Goal: Information Seeking & Learning: Learn about a topic

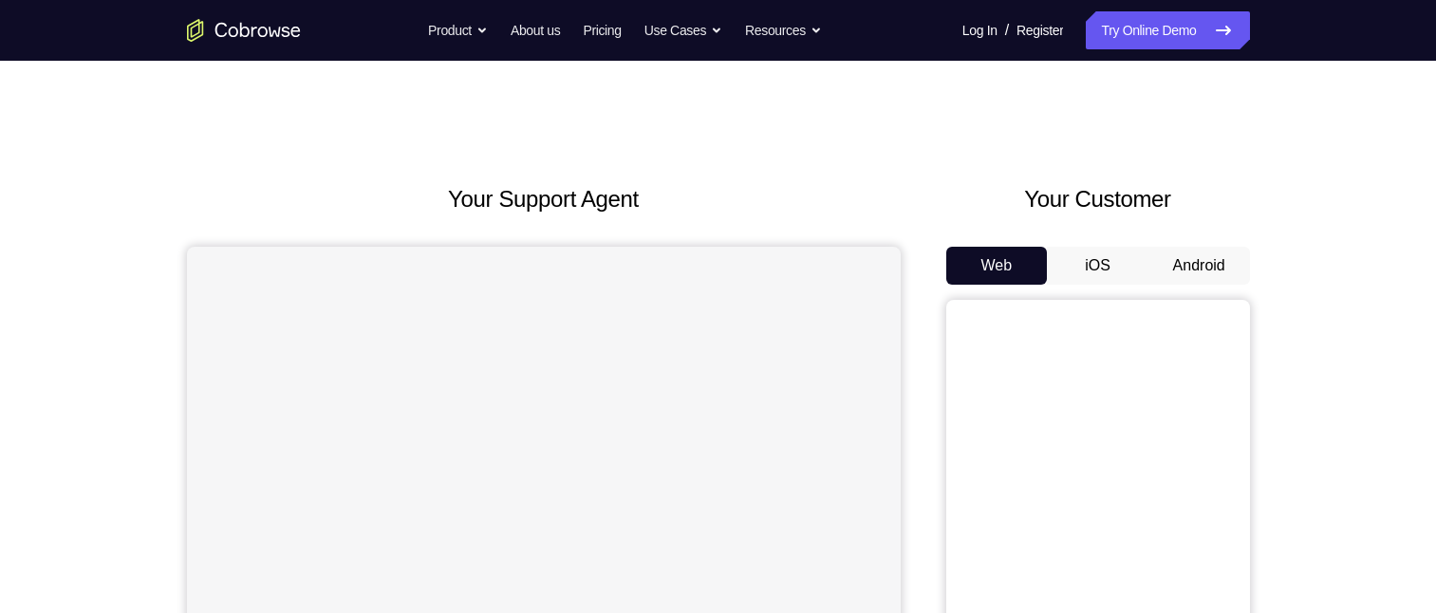
click at [752, 255] on button "Android" at bounding box center [1200, 266] width 102 height 38
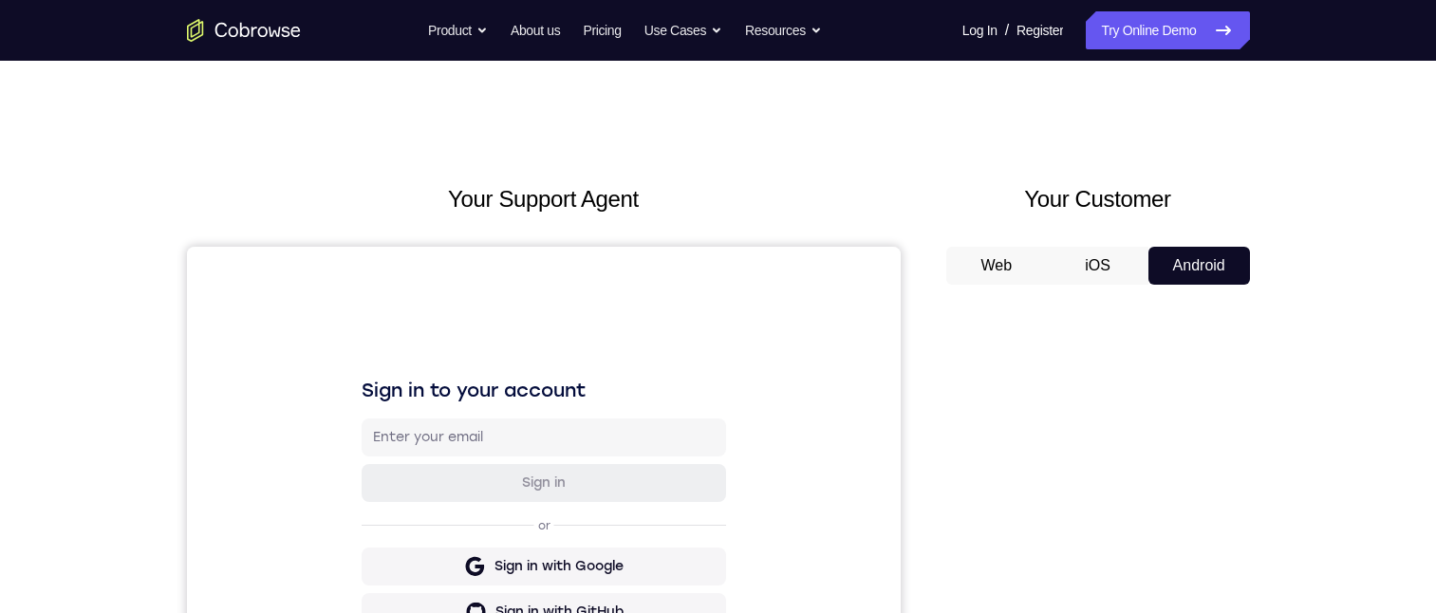
scroll to position [95, 0]
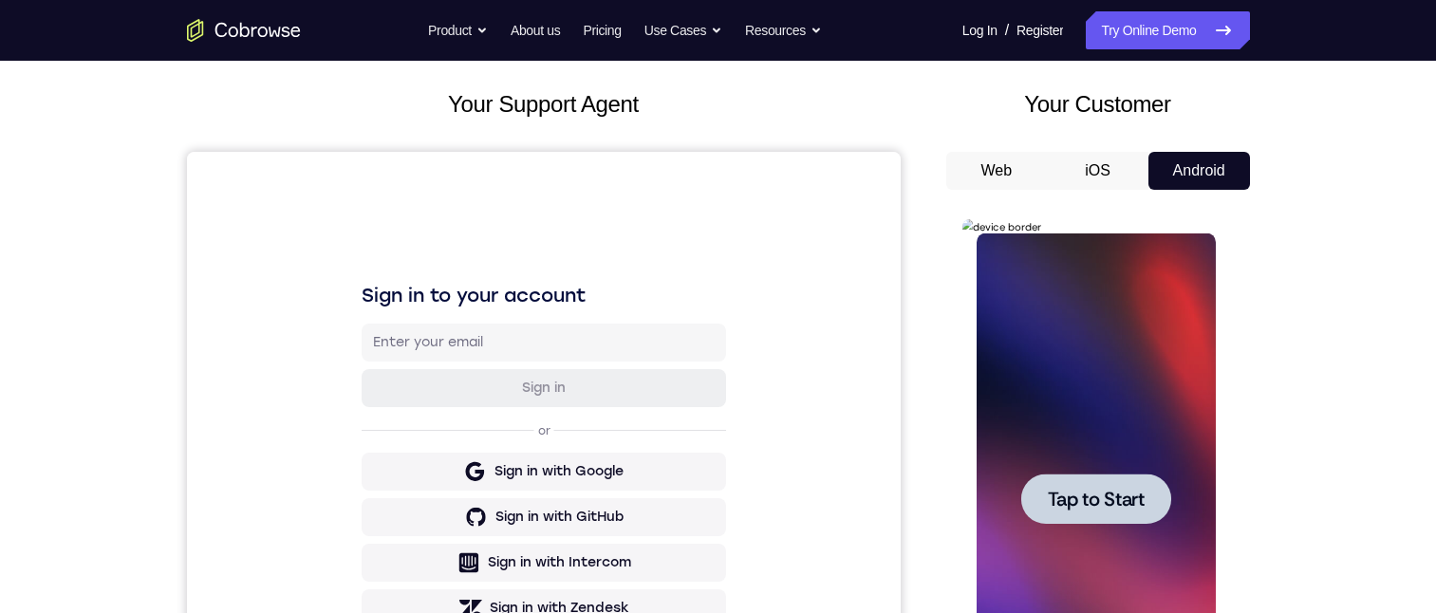
click at [752, 402] on div at bounding box center [1096, 500] width 239 height 532
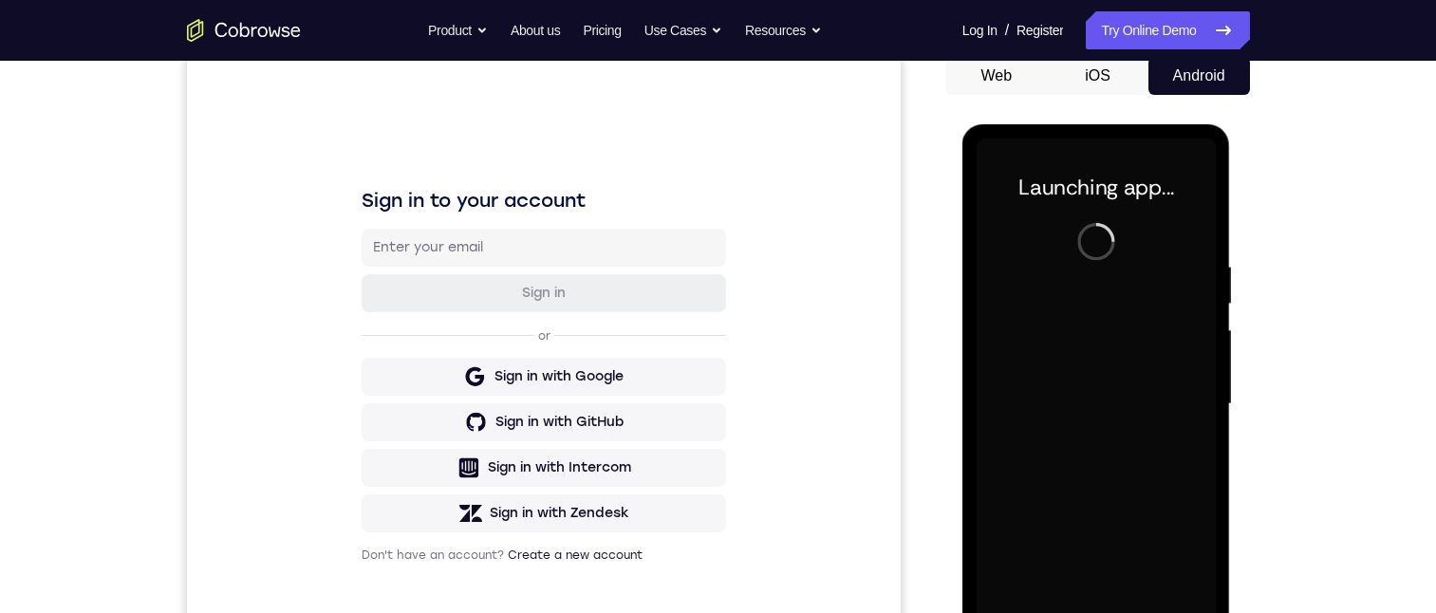
scroll to position [285, 0]
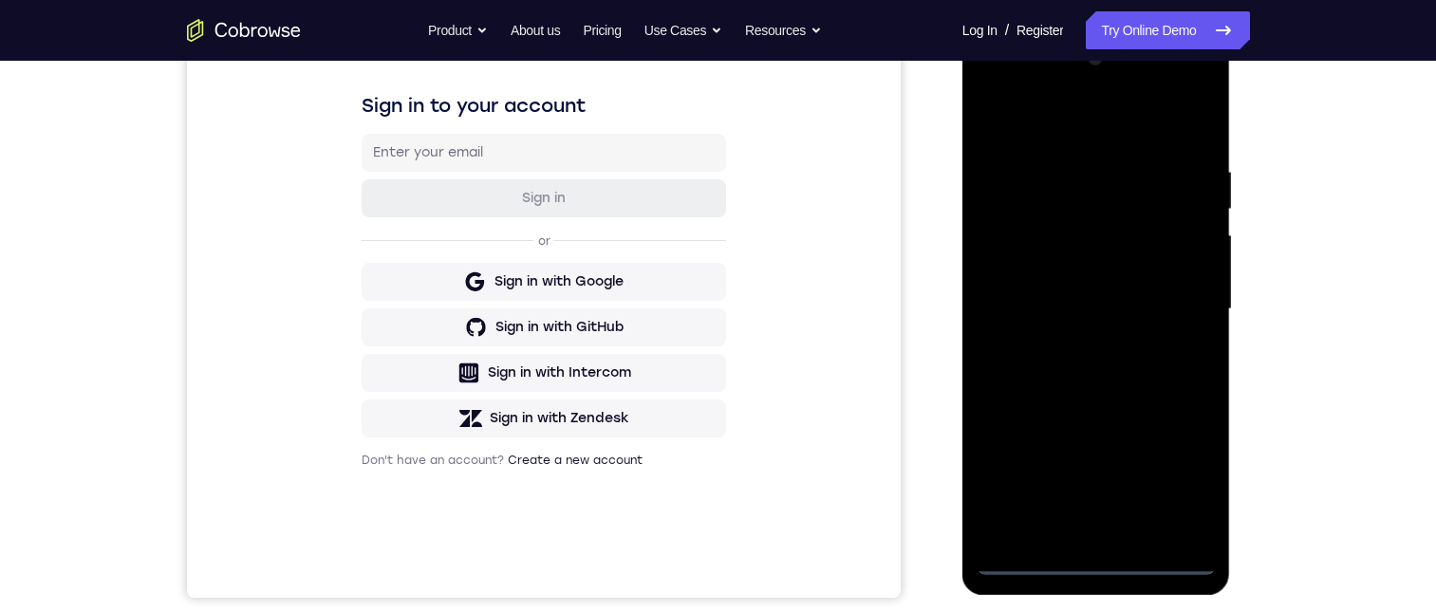
click at [752, 562] on div at bounding box center [1096, 310] width 239 height 532
click at [752, 470] on div at bounding box center [1096, 310] width 239 height 532
click at [752, 121] on div at bounding box center [1096, 312] width 239 height 532
click at [752, 305] on div at bounding box center [1096, 312] width 239 height 532
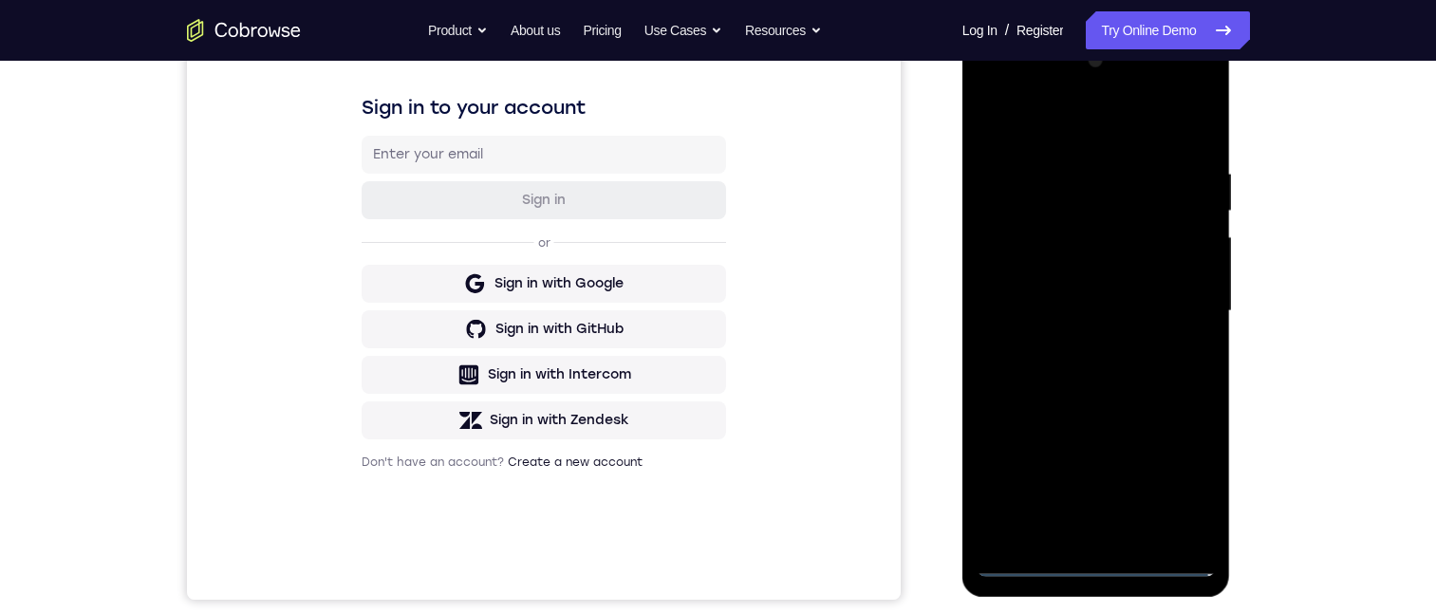
scroll to position [262, 0]
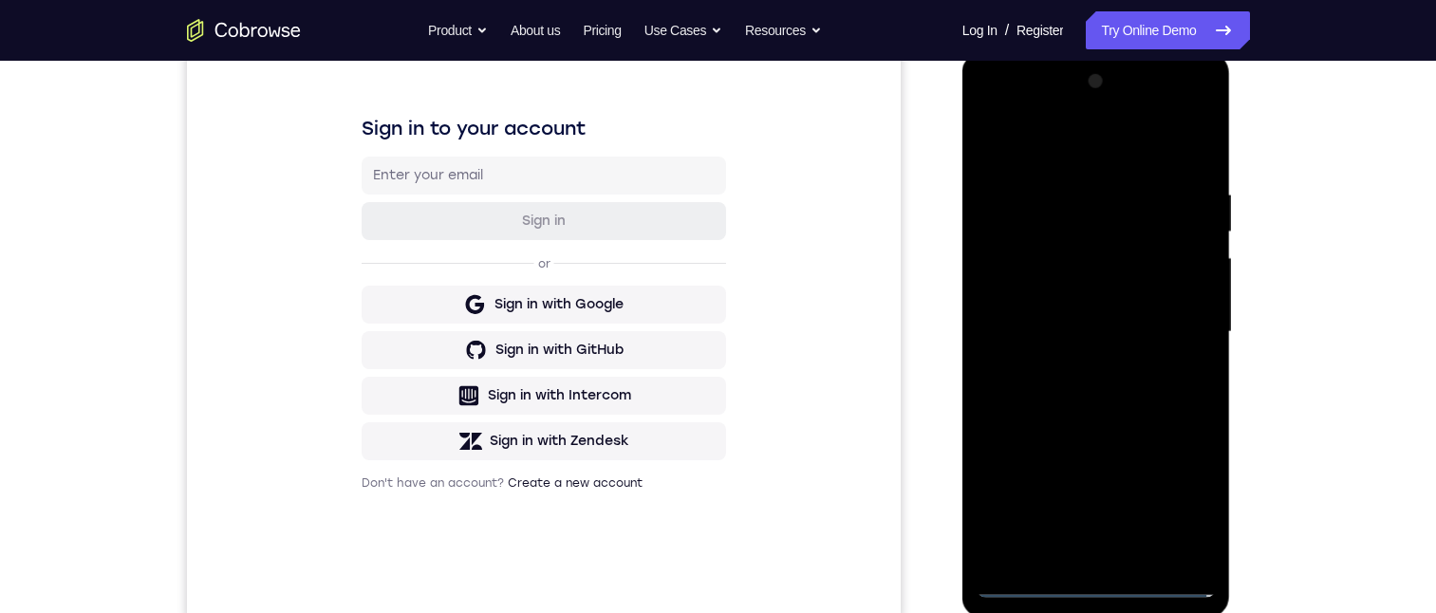
click at [752, 364] on div at bounding box center [1096, 332] width 239 height 532
click at [752, 307] on div at bounding box center [1096, 332] width 239 height 532
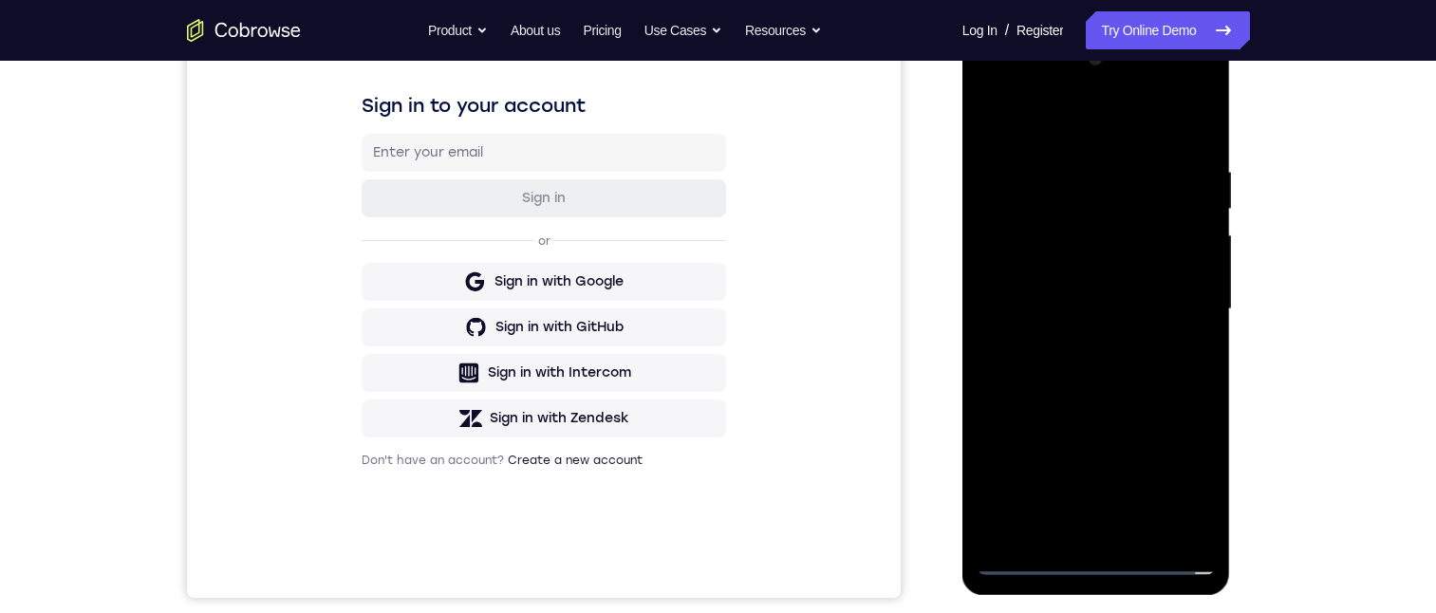
click at [752, 275] on div at bounding box center [1096, 310] width 239 height 532
click at [752, 302] on div at bounding box center [1096, 310] width 239 height 532
click at [752, 372] on div at bounding box center [1096, 310] width 239 height 532
click at [752, 375] on div at bounding box center [1096, 310] width 239 height 532
click at [752, 359] on div at bounding box center [1096, 310] width 239 height 532
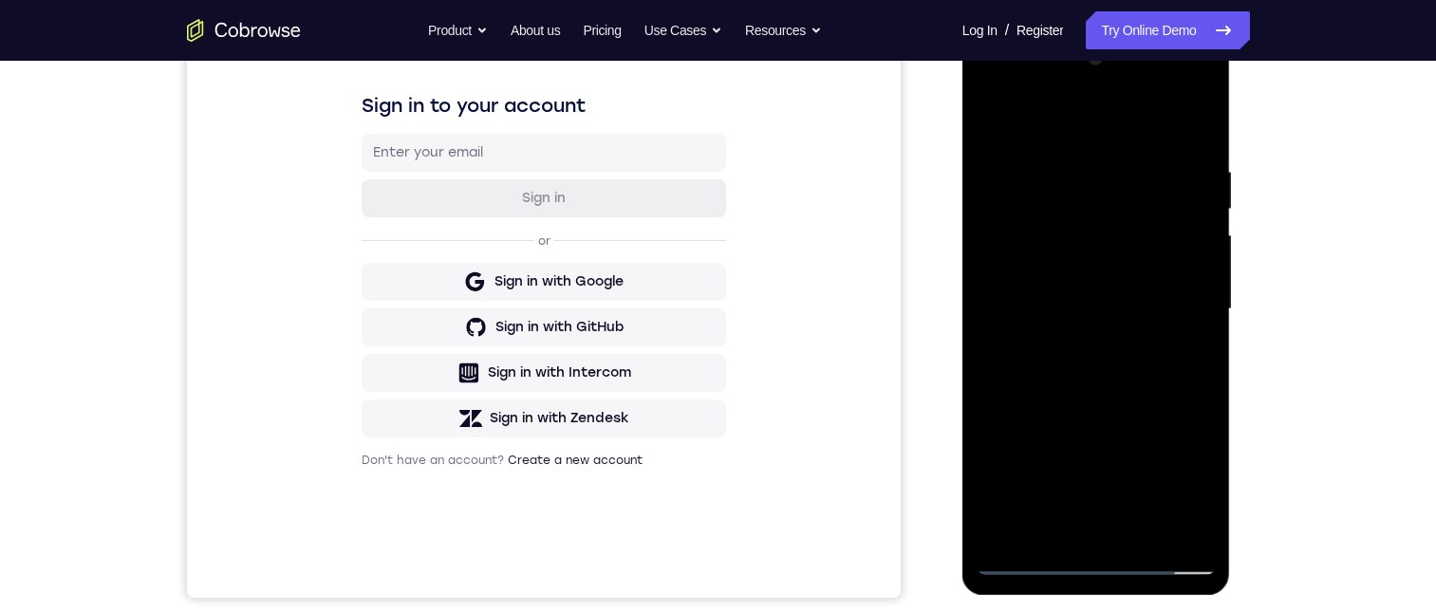
click at [752, 364] on div at bounding box center [1096, 310] width 239 height 532
click at [752, 388] on div at bounding box center [1096, 310] width 239 height 532
click at [752, 385] on div at bounding box center [1096, 310] width 239 height 532
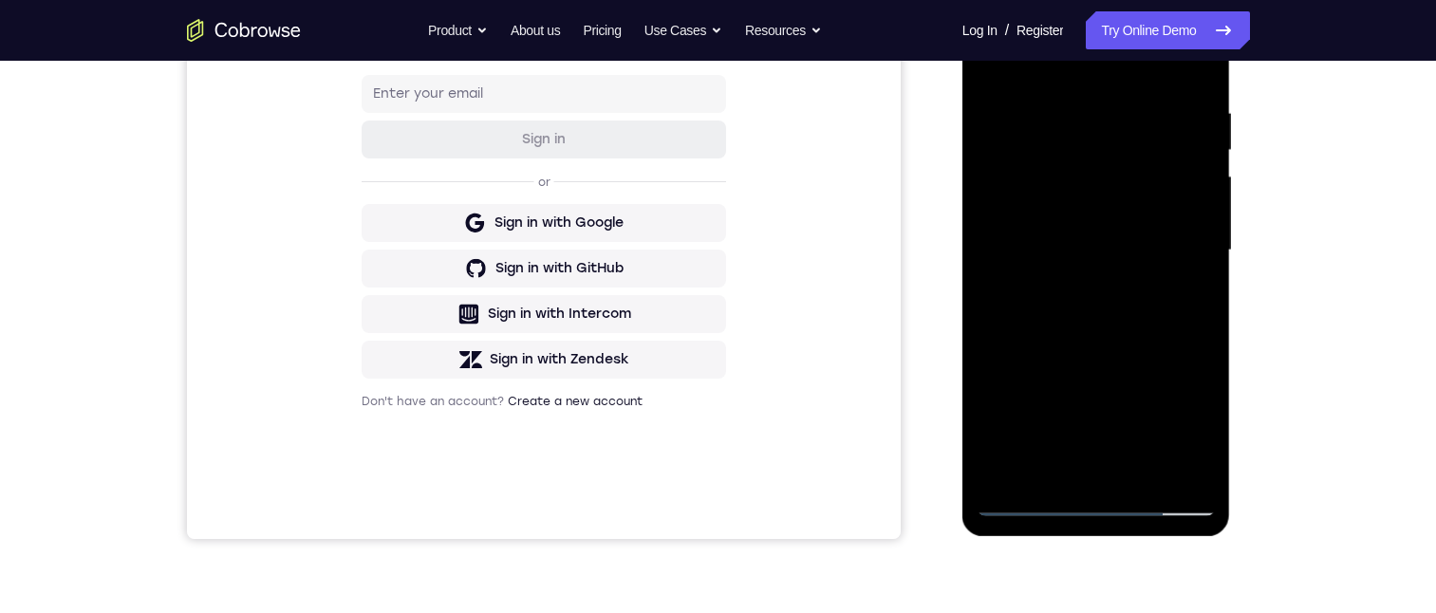
click at [752, 338] on div at bounding box center [1096, 251] width 239 height 532
click at [752, 332] on div at bounding box center [1096, 251] width 239 height 532
click at [752, 453] on div at bounding box center [1096, 251] width 239 height 532
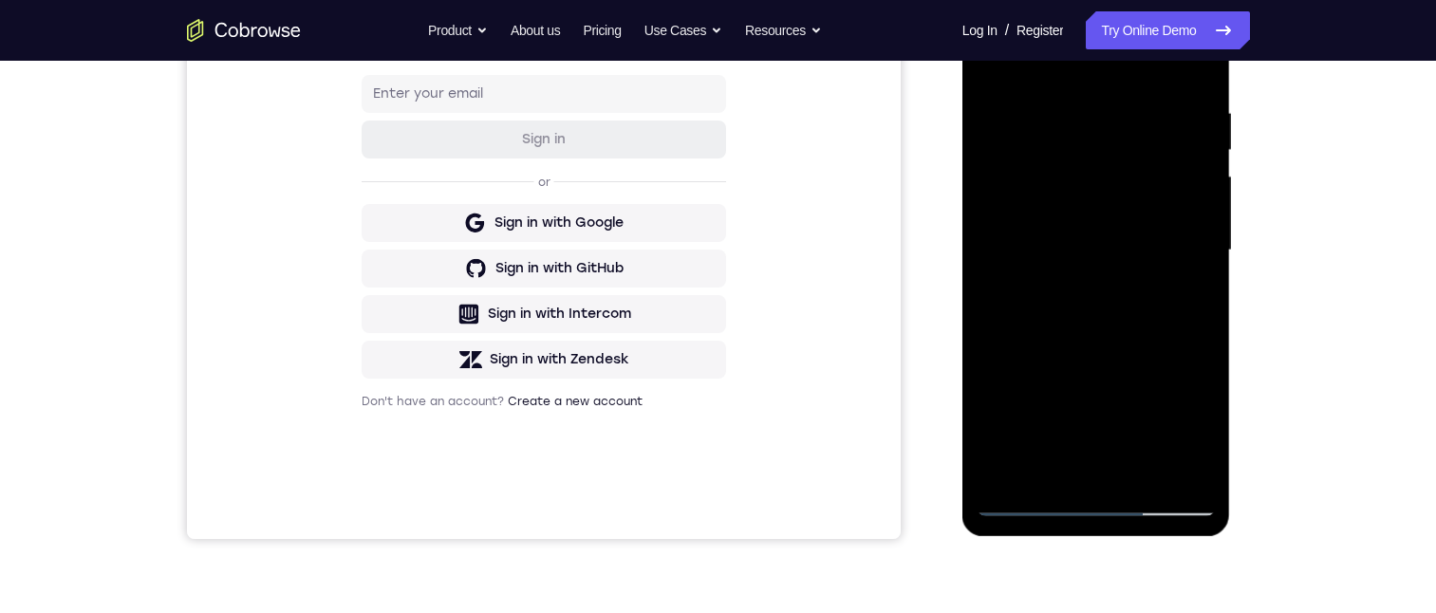
click at [752, 471] on div at bounding box center [1096, 251] width 239 height 532
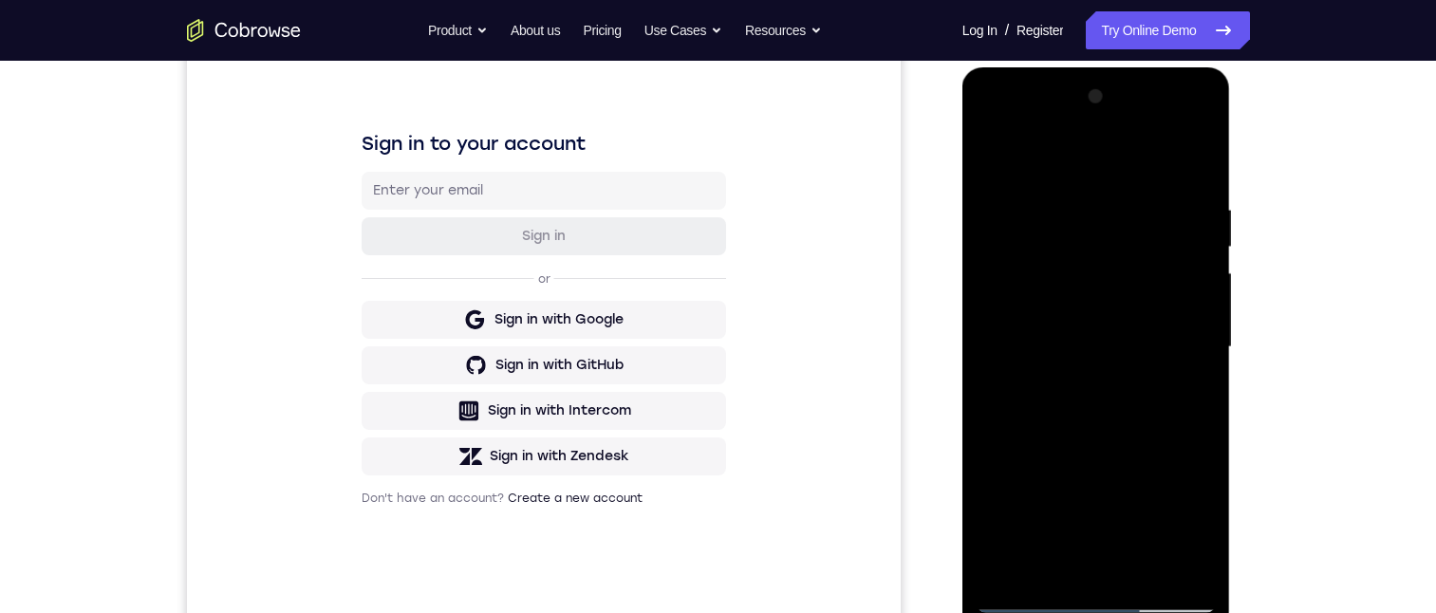
click at [752, 449] on div at bounding box center [1096, 348] width 239 height 532
drag, startPoint x: 1142, startPoint y: 463, endPoint x: 1151, endPoint y: 278, distance: 185.3
click at [752, 250] on div at bounding box center [1096, 348] width 239 height 532
drag, startPoint x: 1128, startPoint y: 441, endPoint x: 1118, endPoint y: 280, distance: 161.7
click at [752, 216] on div at bounding box center [1096, 348] width 239 height 532
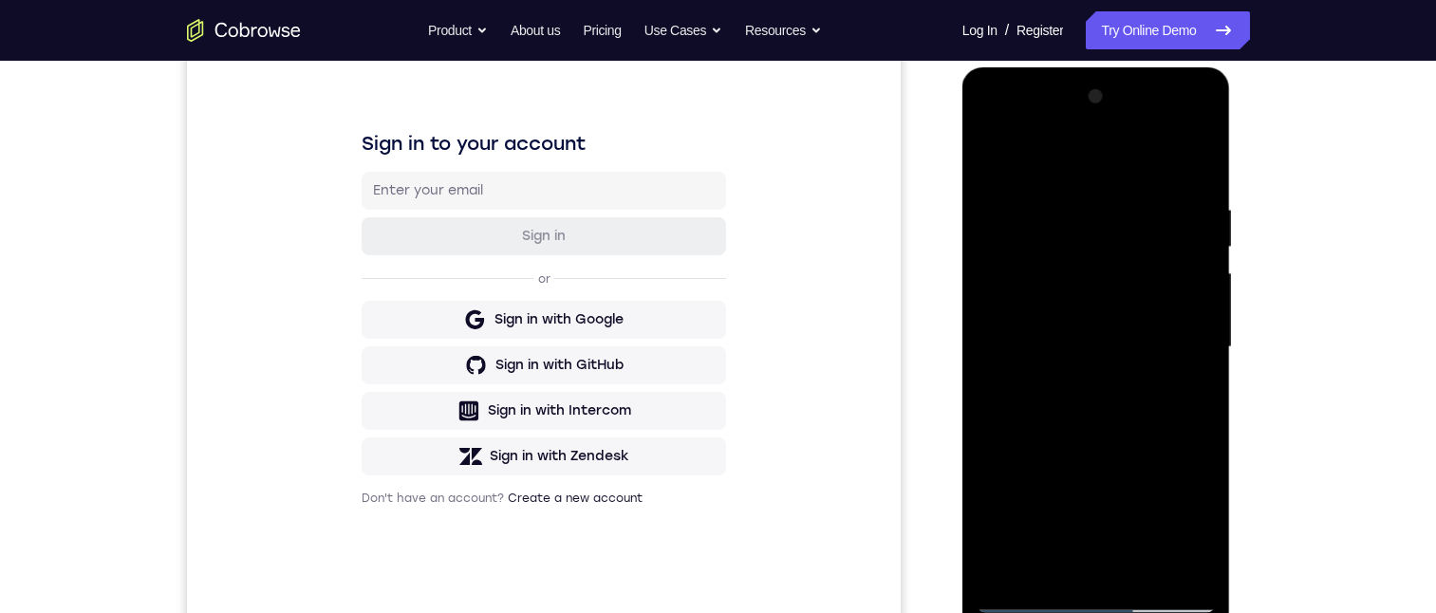
click at [752, 311] on div at bounding box center [1096, 348] width 239 height 532
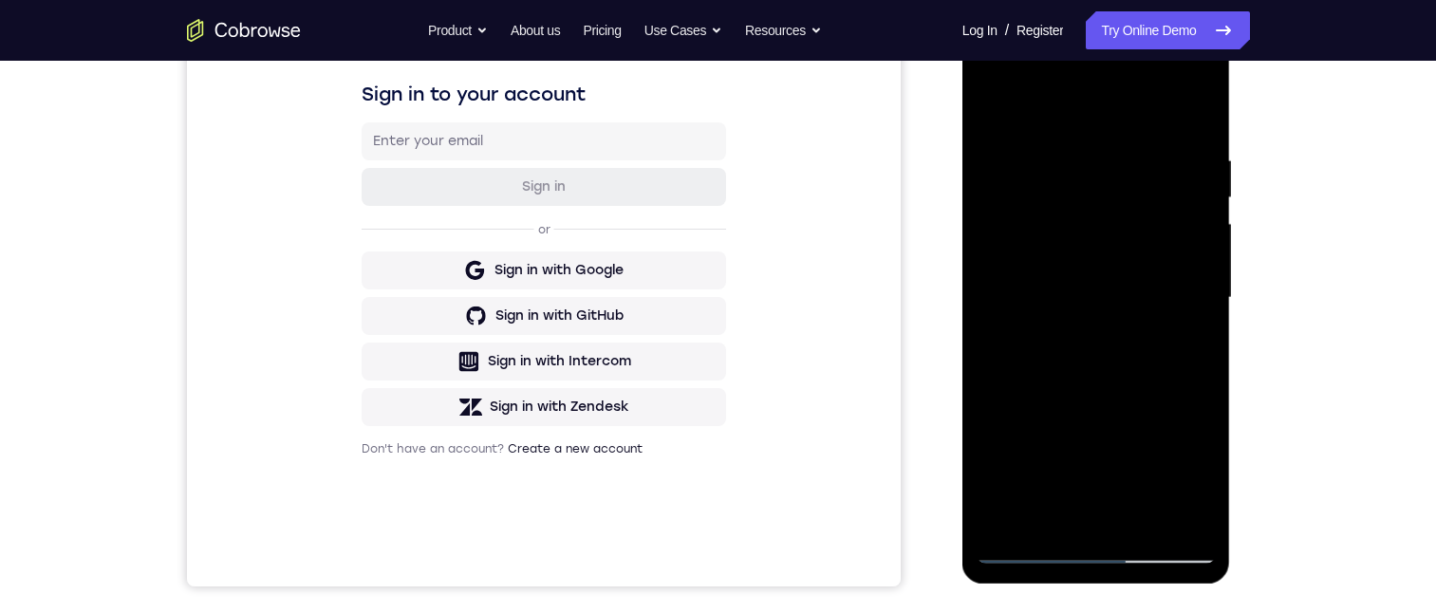
scroll to position [392, 0]
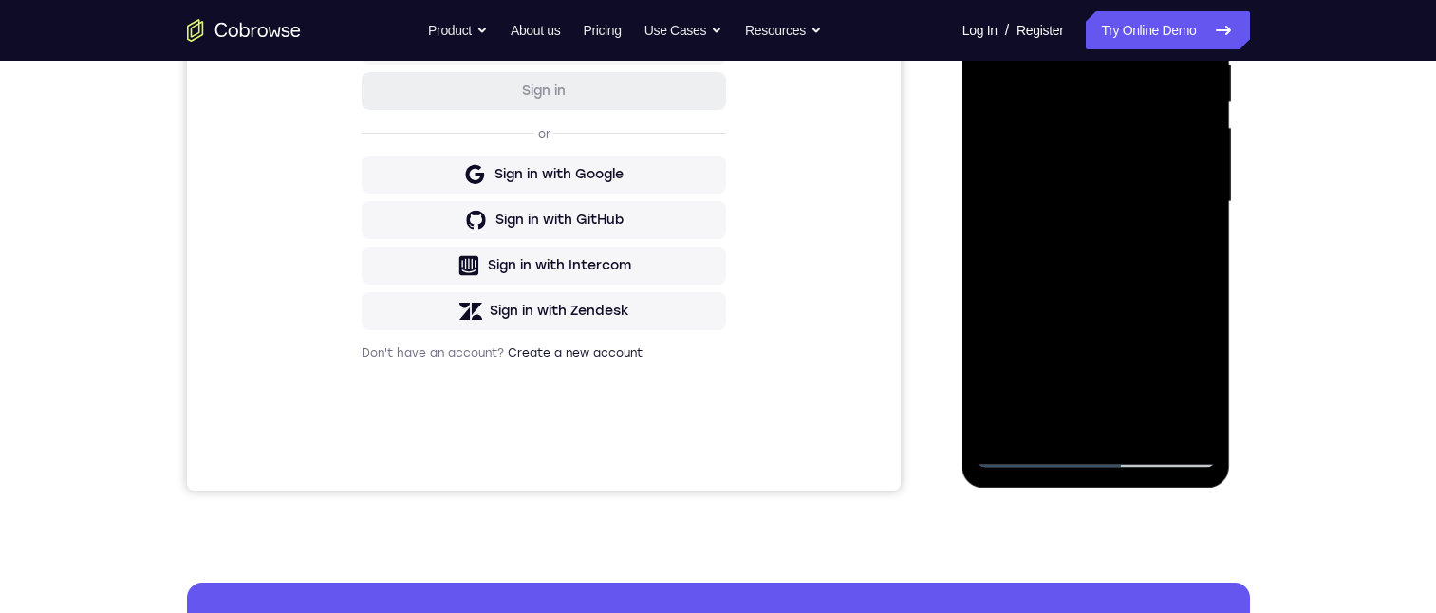
click at [752, 416] on div at bounding box center [1096, 202] width 239 height 532
click at [752, 248] on div at bounding box center [1096, 202] width 239 height 532
click at [752, 246] on div at bounding box center [1096, 202] width 239 height 532
click at [752, 8] on div at bounding box center [1096, 202] width 239 height 532
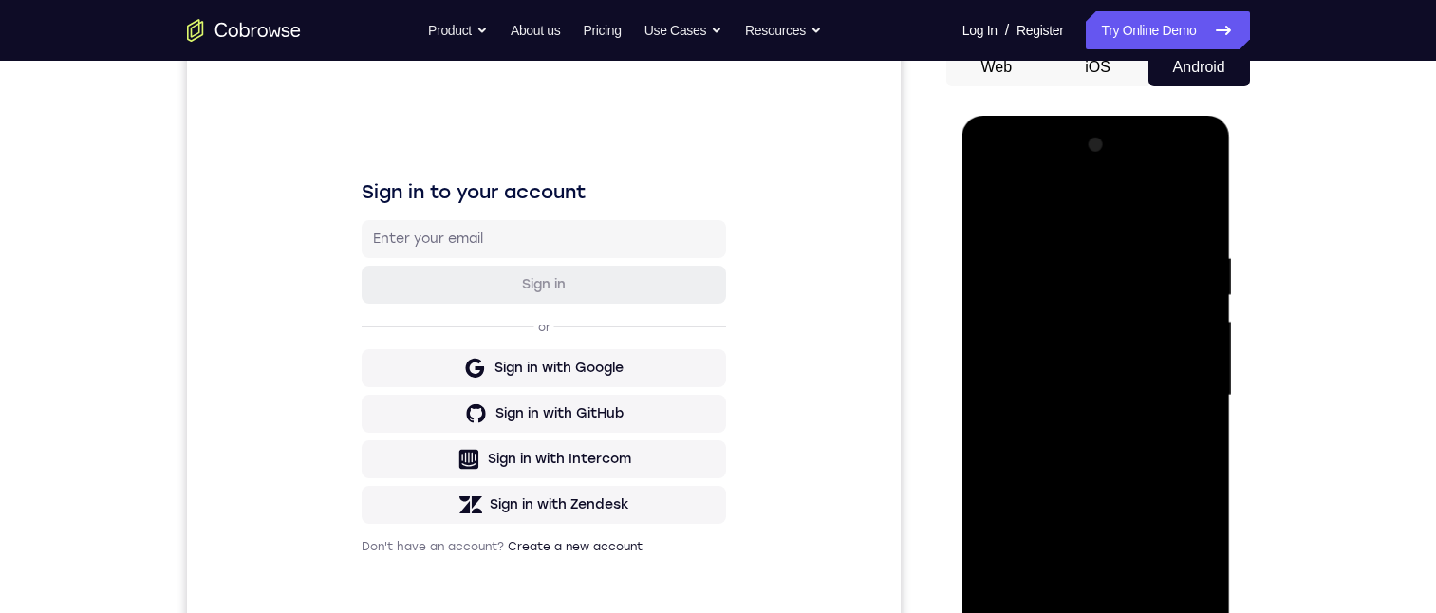
click at [752, 205] on div at bounding box center [1096, 396] width 239 height 532
click at [752, 242] on div at bounding box center [1096, 396] width 239 height 532
drag, startPoint x: 1203, startPoint y: 327, endPoint x: 1202, endPoint y: 376, distance: 49.4
click at [752, 328] on div at bounding box center [1096, 396] width 239 height 532
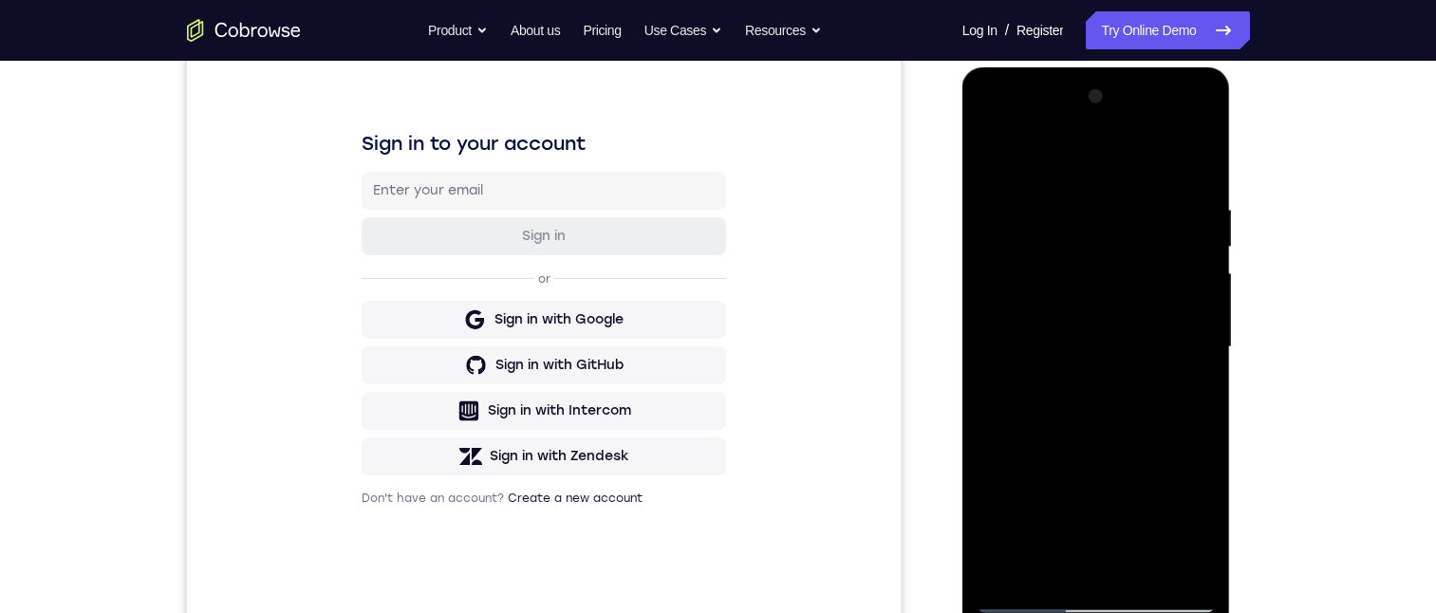
scroll to position [296, 0]
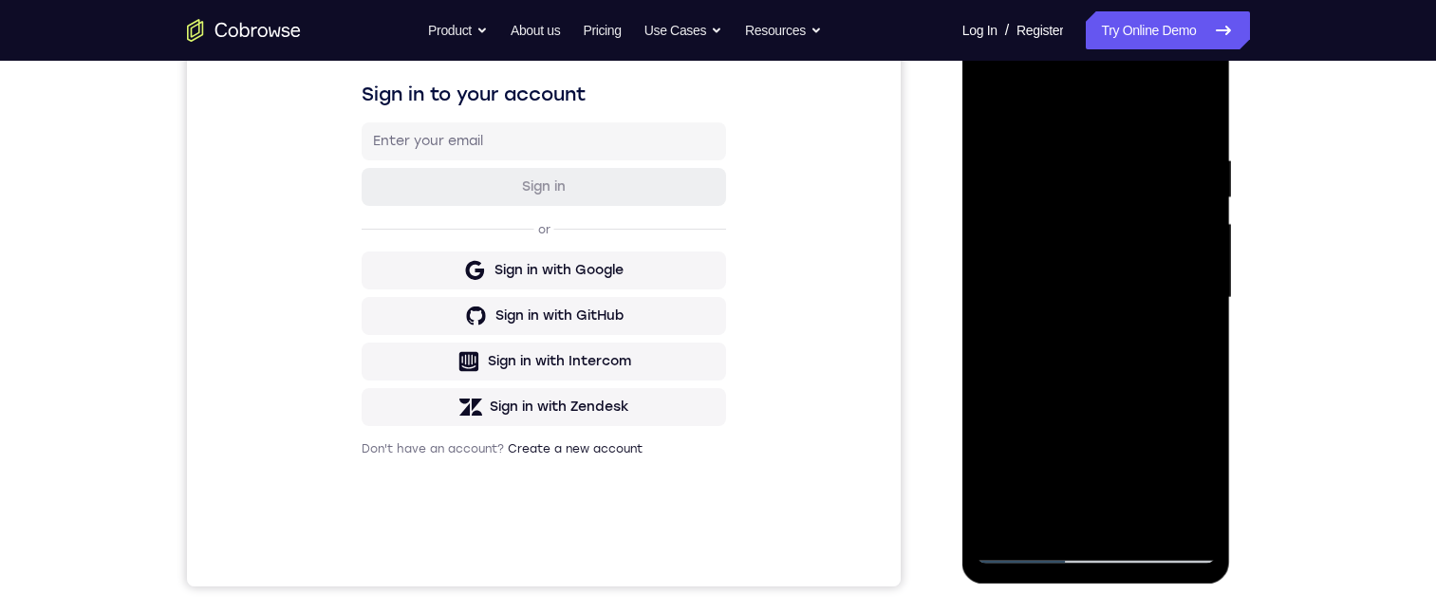
drag, startPoint x: 1174, startPoint y: 340, endPoint x: 1177, endPoint y: 349, distance: 9.9
click at [752, 351] on div at bounding box center [1096, 298] width 239 height 532
click at [752, 292] on div at bounding box center [1096, 298] width 239 height 532
click at [752, 286] on div at bounding box center [1096, 298] width 239 height 532
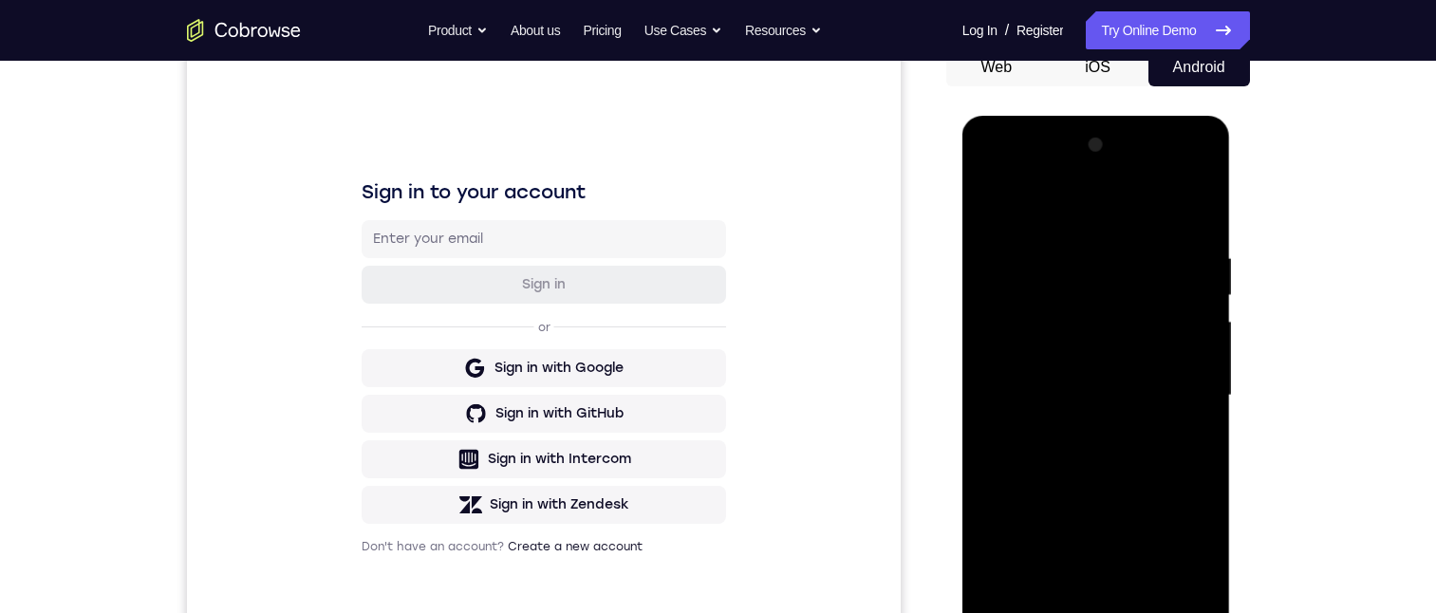
click at [752, 384] on div at bounding box center [1096, 396] width 239 height 532
click at [752, 387] on div at bounding box center [1096, 396] width 239 height 532
click at [752, 367] on div at bounding box center [1096, 396] width 239 height 532
drag, startPoint x: 1173, startPoint y: 374, endPoint x: 963, endPoint y: 347, distance: 212.4
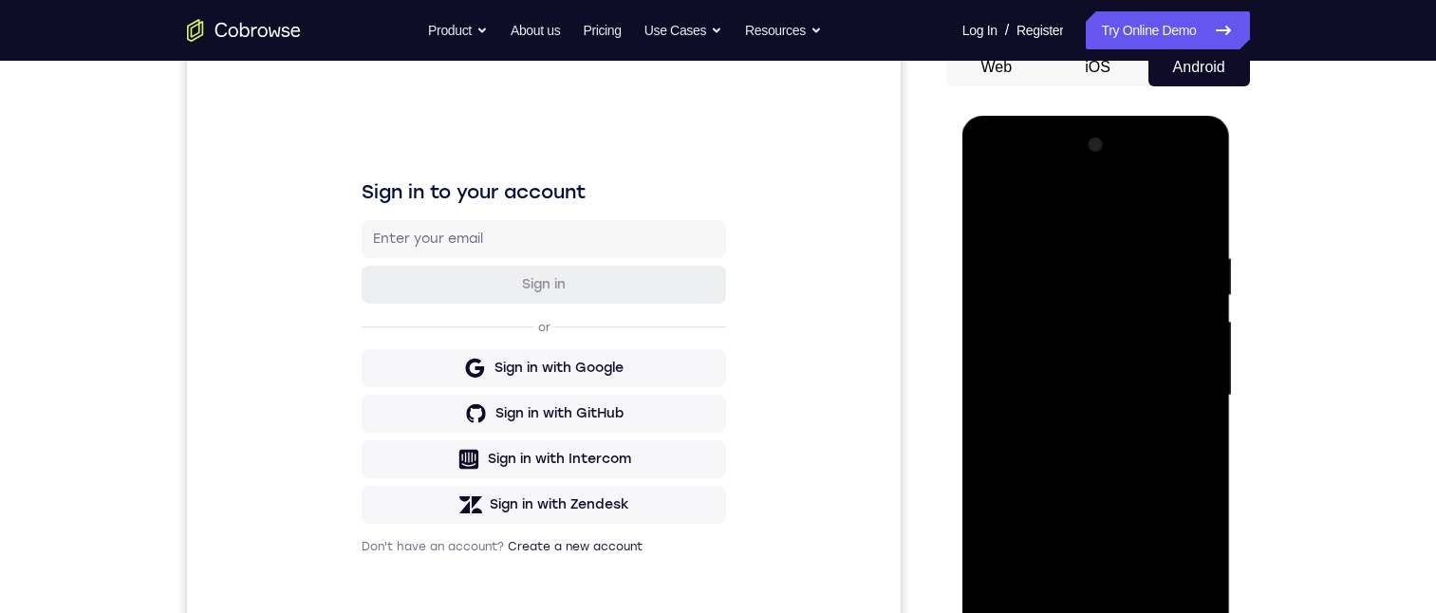
click at [752, 381] on html "Online web based iOS Simulators and Android Emulators. Run iPhone, iPad, Mobile…" at bounding box center [1098, 401] width 271 height 570
drag, startPoint x: 1166, startPoint y: 425, endPoint x: 1673, endPoint y: 433, distance: 507.0
click at [752, 425] on div at bounding box center [1096, 396] width 239 height 532
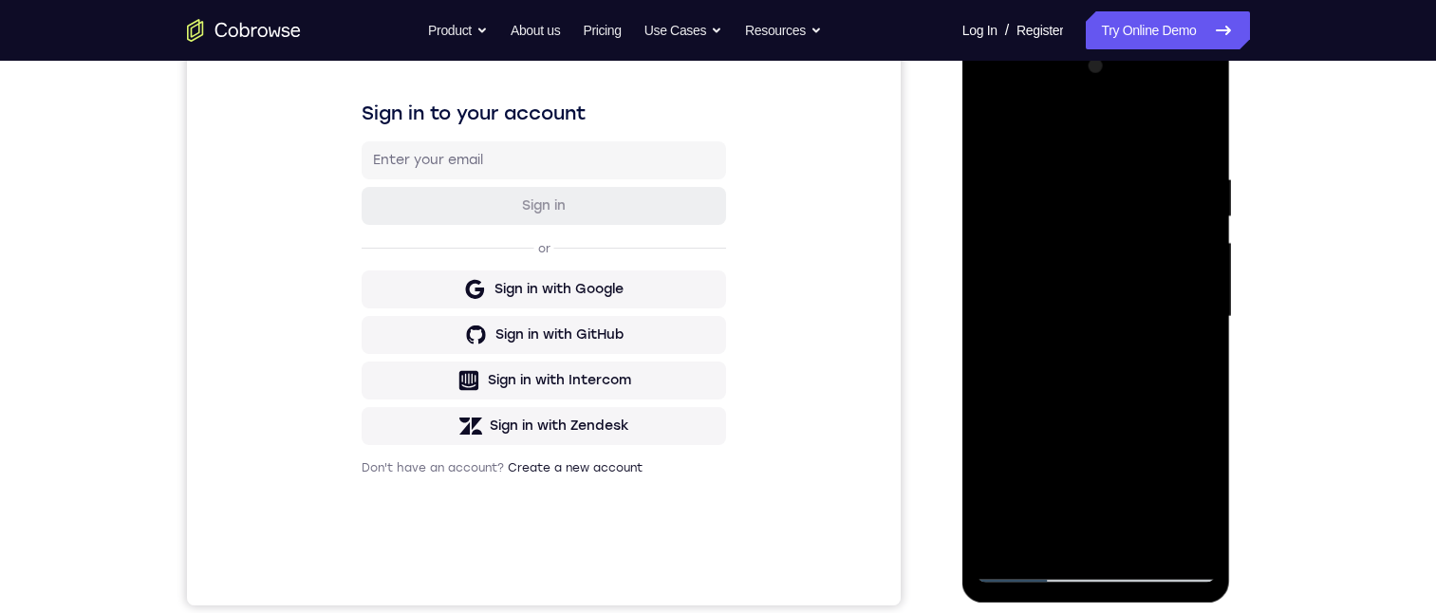
click at [752, 347] on div at bounding box center [1096, 317] width 239 height 532
click at [752, 349] on div at bounding box center [1096, 317] width 239 height 532
click at [752, 125] on div at bounding box center [1096, 317] width 239 height 532
drag, startPoint x: 1155, startPoint y: 195, endPoint x: 1162, endPoint y: 563, distance: 368.4
click at [752, 563] on div at bounding box center [1096, 317] width 239 height 532
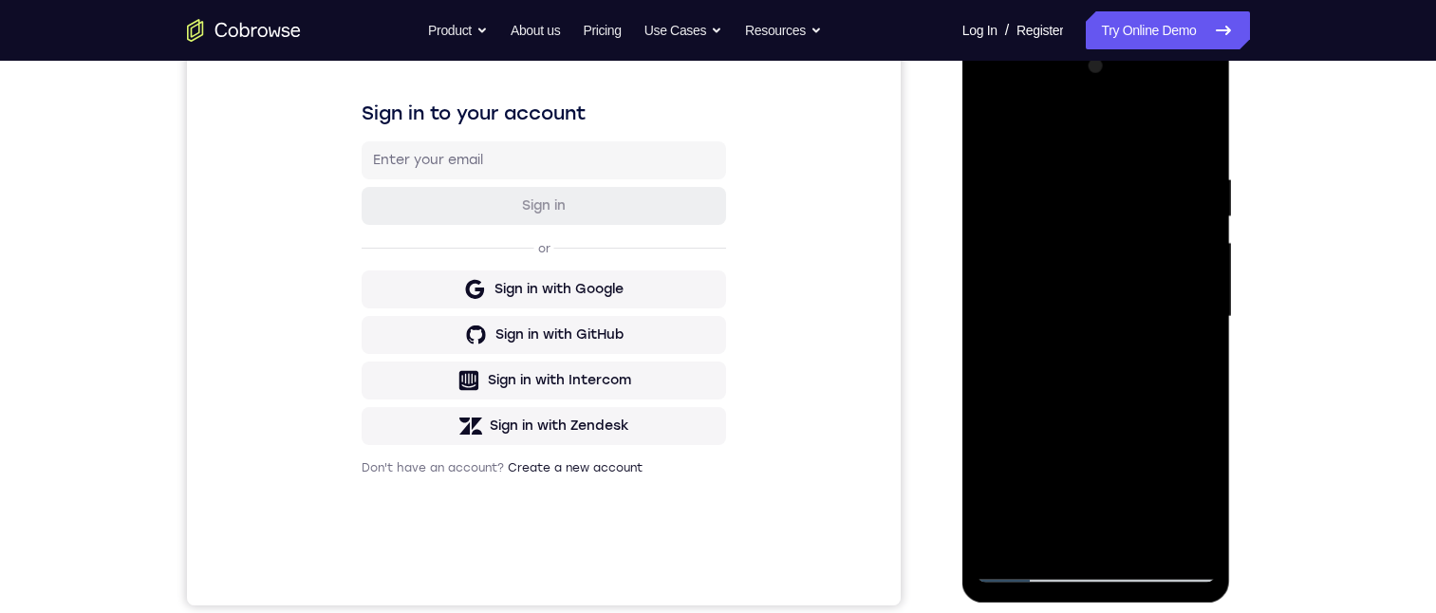
click at [752, 167] on div at bounding box center [1096, 317] width 239 height 532
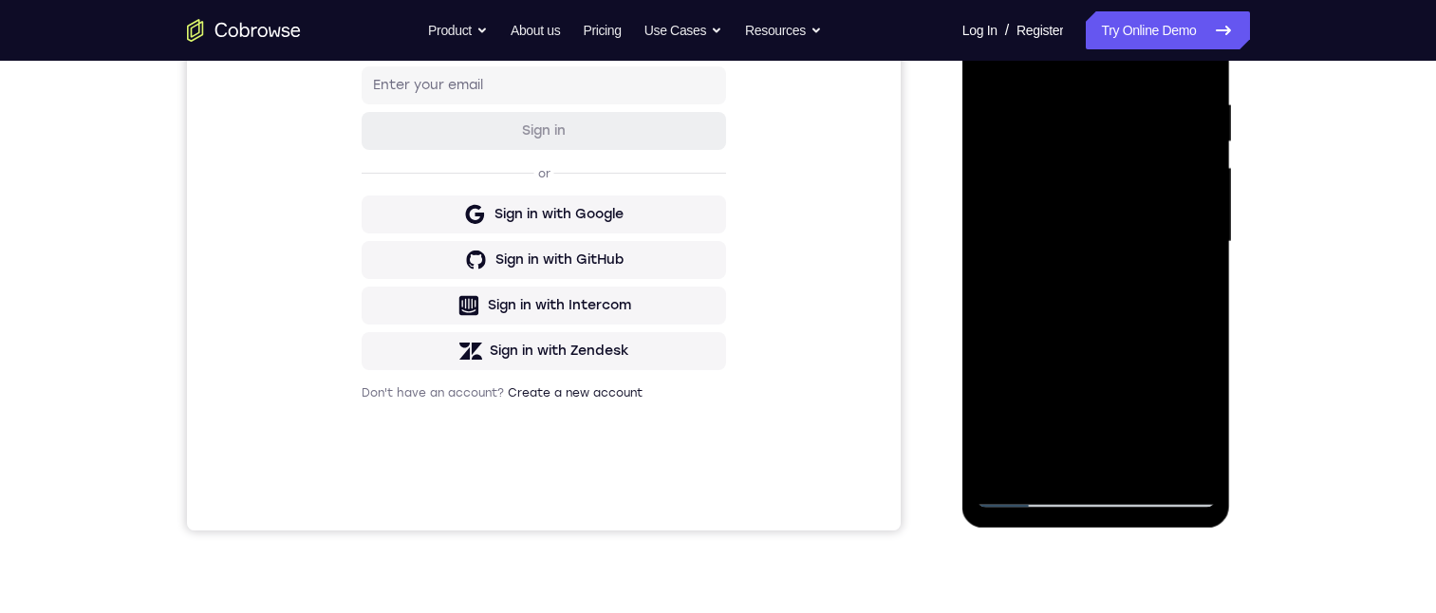
click at [752, 159] on div at bounding box center [1096, 242] width 239 height 532
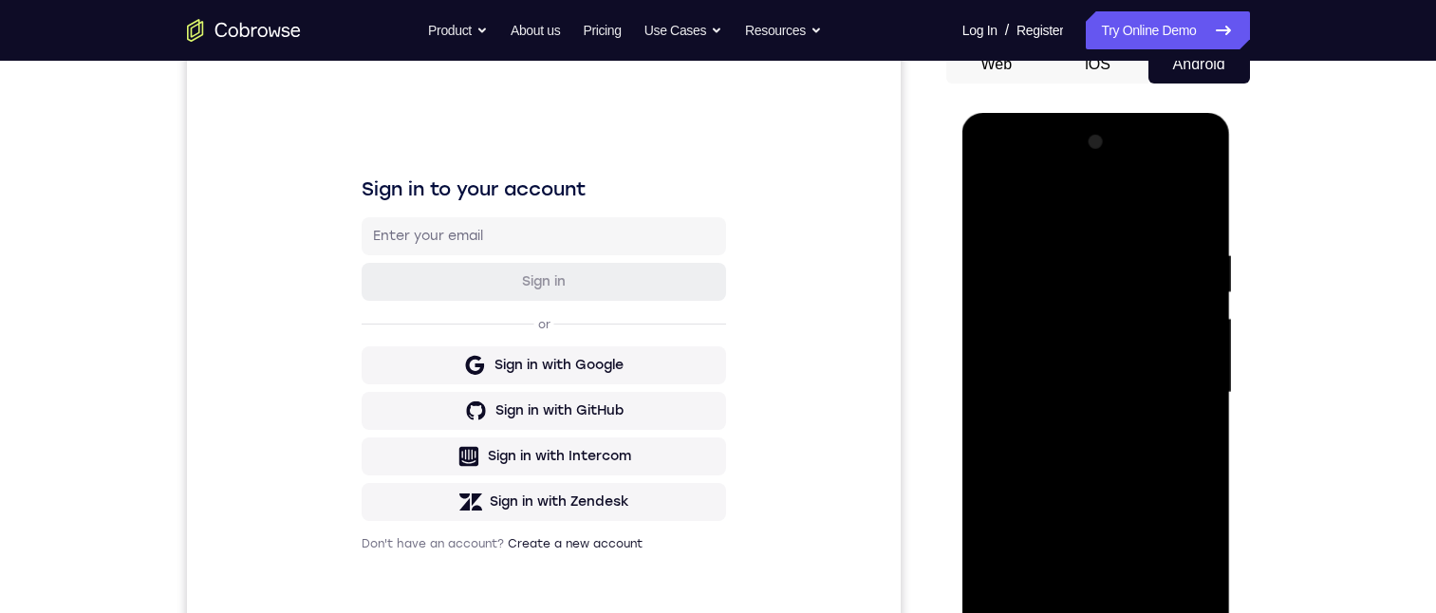
click at [752, 301] on div at bounding box center [1096, 393] width 239 height 532
click at [752, 250] on div at bounding box center [1096, 393] width 239 height 532
click at [752, 212] on div at bounding box center [1096, 393] width 239 height 532
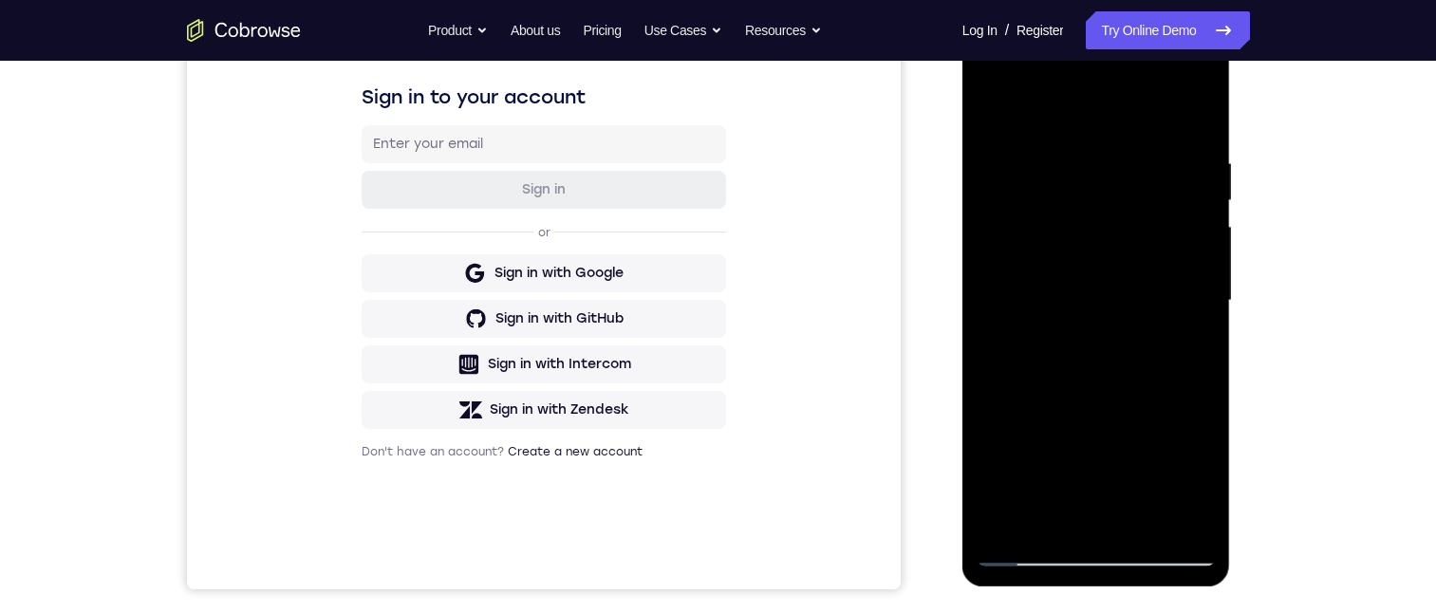
scroll to position [352, 0]
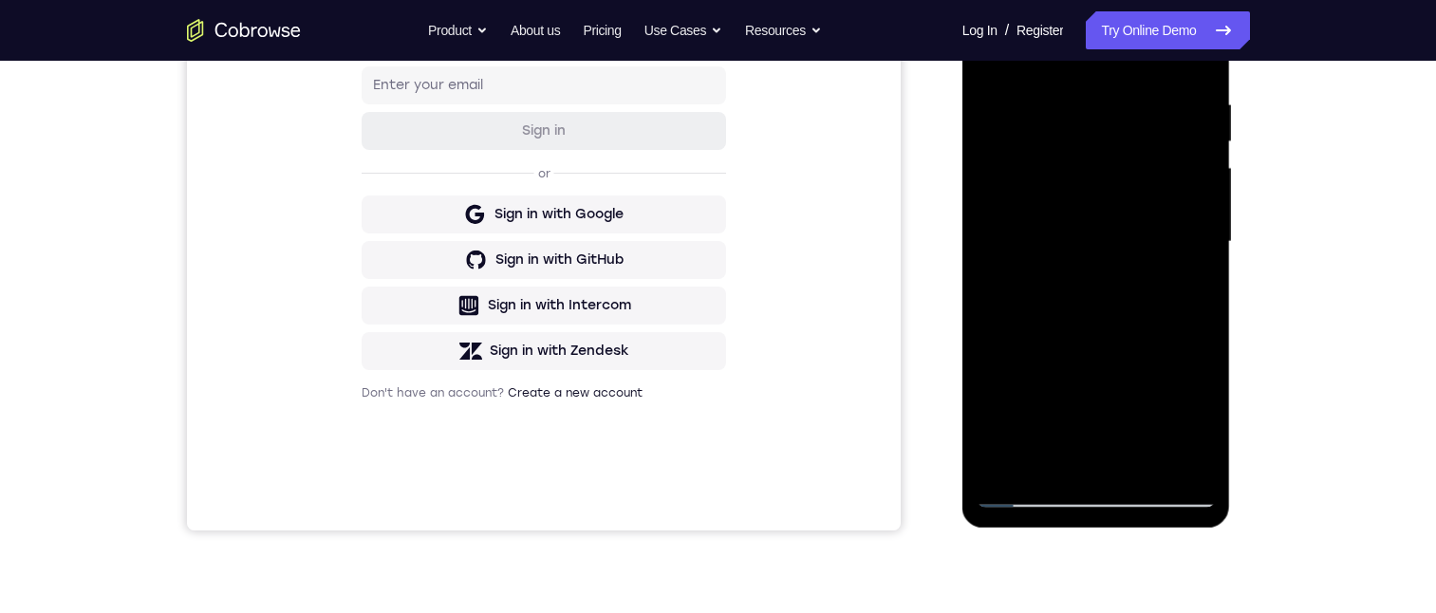
click at [752, 430] on div at bounding box center [1096, 242] width 239 height 532
drag, startPoint x: 1150, startPoint y: 367, endPoint x: 1180, endPoint y: 234, distance: 137.3
click at [752, 208] on div at bounding box center [1096, 242] width 239 height 532
drag, startPoint x: 1154, startPoint y: 288, endPoint x: 1170, endPoint y: 209, distance: 80.2
click at [752, 177] on div at bounding box center [1096, 242] width 239 height 532
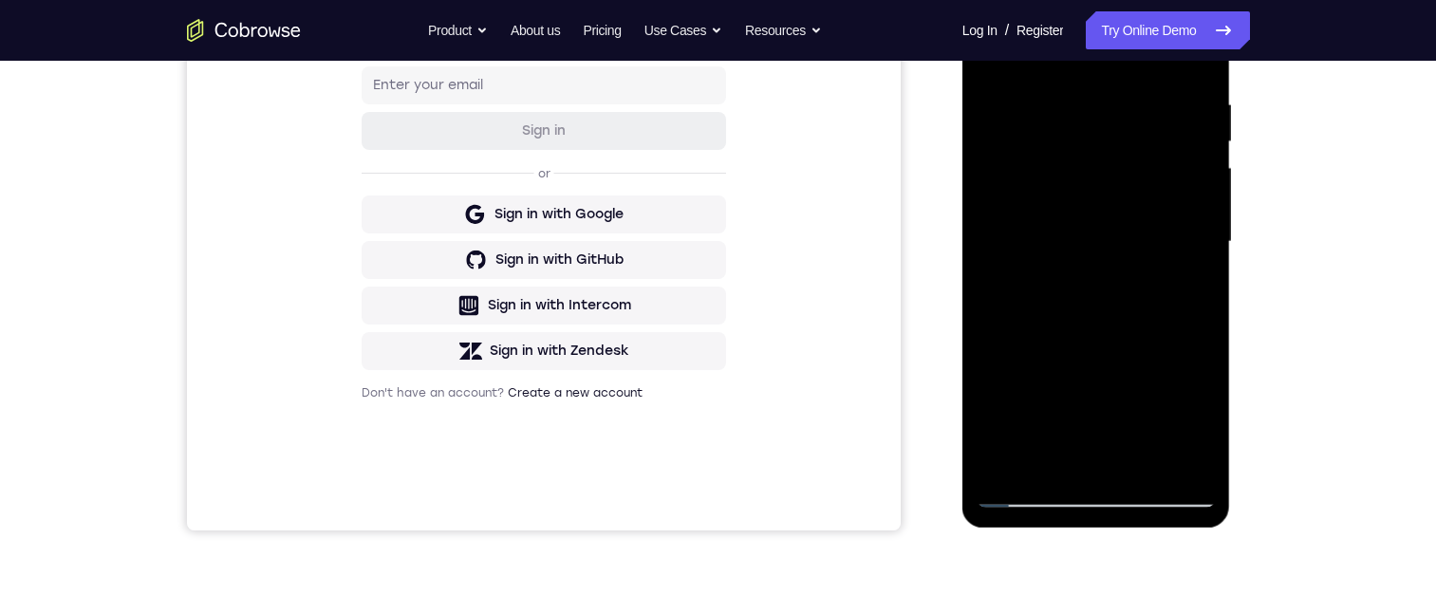
click at [752, 300] on div at bounding box center [1096, 242] width 239 height 532
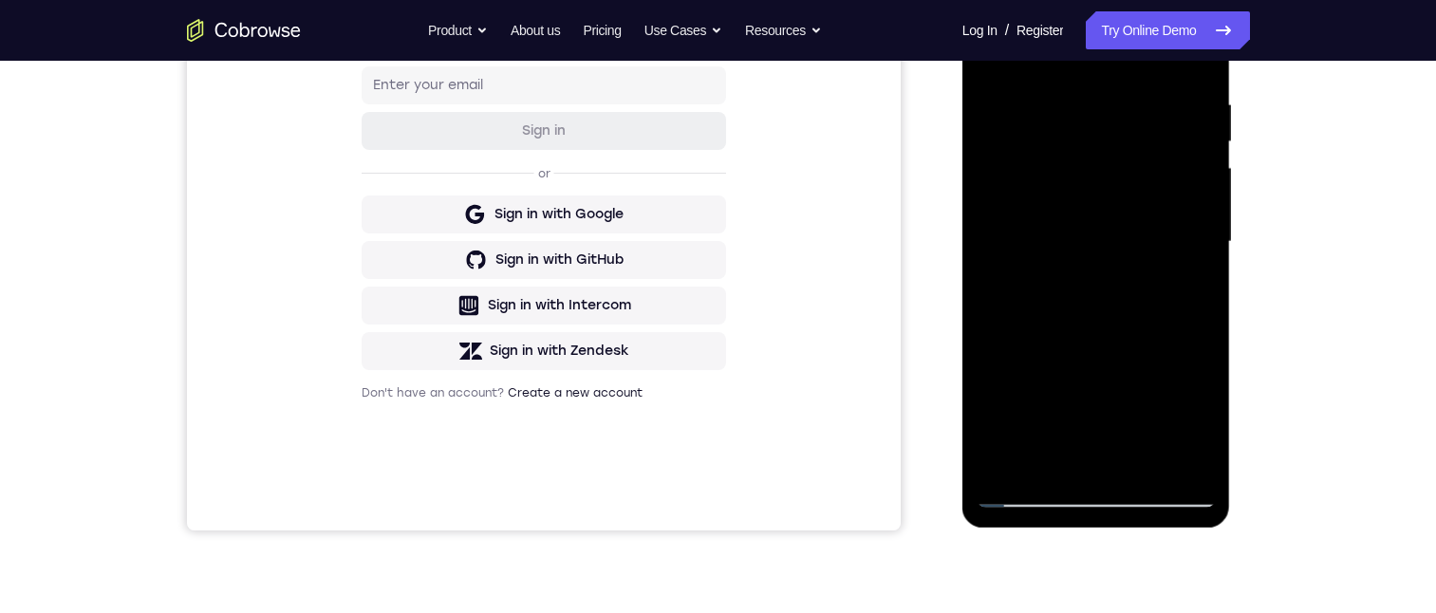
click at [752, 294] on div at bounding box center [1096, 242] width 239 height 532
click at [752, 304] on div at bounding box center [1096, 242] width 239 height 532
click at [752, 301] on div at bounding box center [1096, 242] width 239 height 532
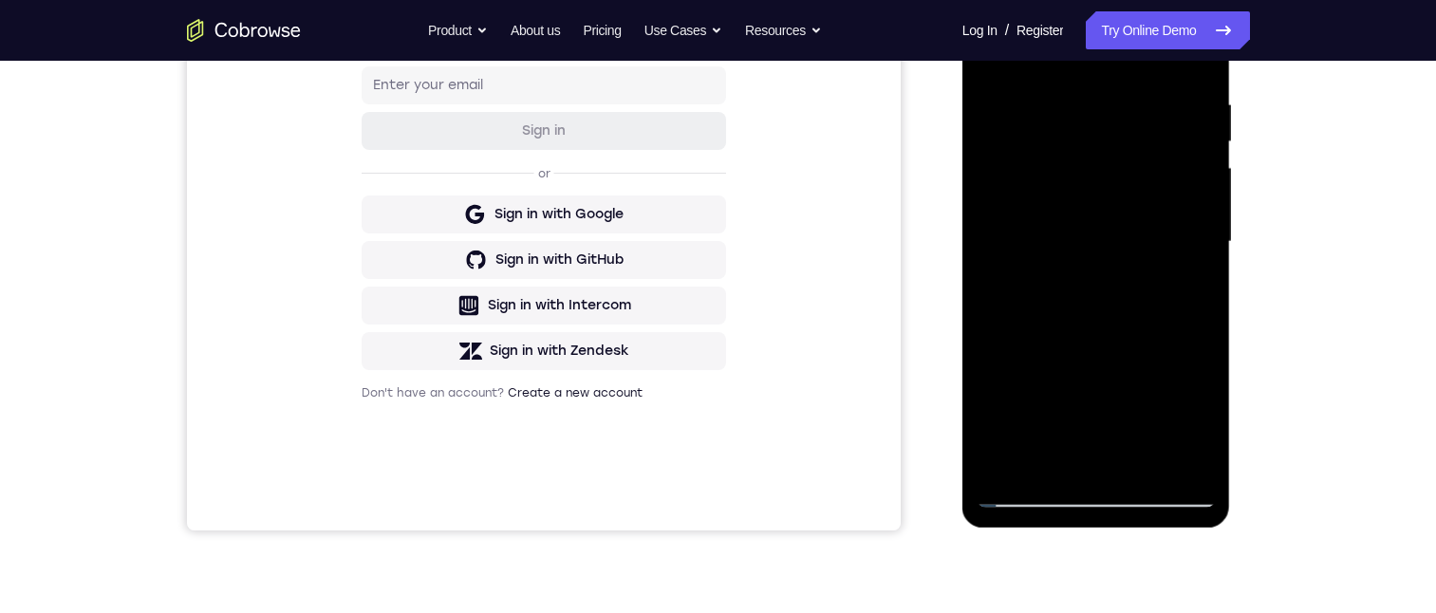
click at [752, 303] on div at bounding box center [1096, 242] width 239 height 532
click at [752, 291] on div at bounding box center [1096, 242] width 239 height 532
click at [752, 292] on div at bounding box center [1096, 242] width 239 height 532
click at [752, 293] on div at bounding box center [1096, 242] width 239 height 532
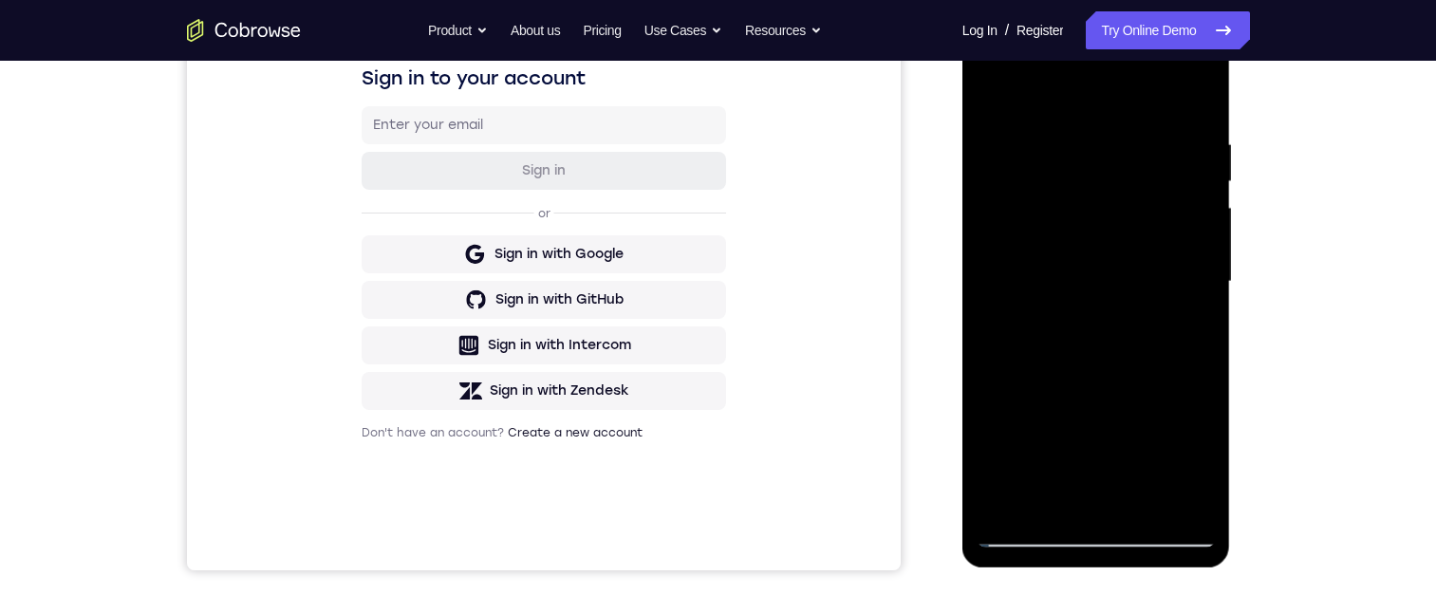
drag, startPoint x: 1168, startPoint y: 336, endPoint x: 1163, endPoint y: 232, distance: 104.5
click at [752, 37] on html "Online web based iOS Simulators and Android Emulators. Run iPhone, iPad, Mobile…" at bounding box center [1098, 287] width 271 height 570
drag, startPoint x: 1105, startPoint y: 406, endPoint x: 1097, endPoint y: 6, distance: 400.7
click at [752, 6] on div at bounding box center [1097, 285] width 269 height 566
drag, startPoint x: 1097, startPoint y: 353, endPoint x: 1065, endPoint y: -46, distance: 400.0
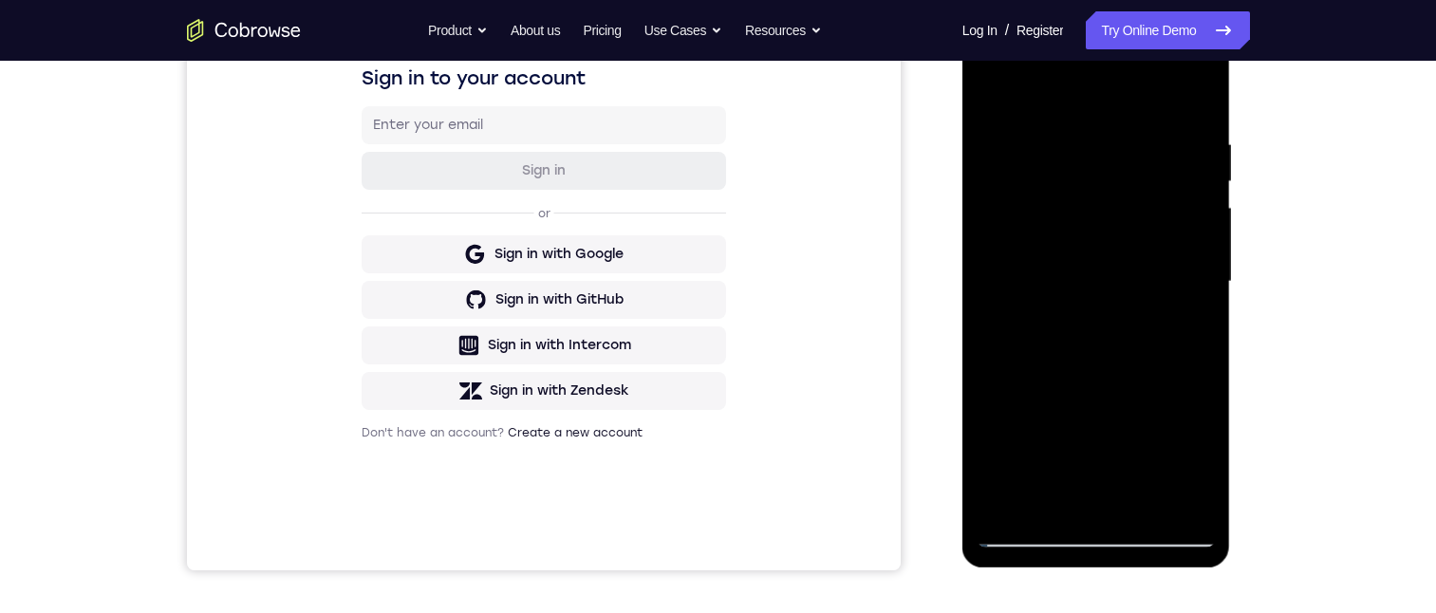
click at [752, 2] on html "Online web based iOS Simulators and Android Emulators. Run iPhone, iPad, Mobile…" at bounding box center [1098, 287] width 271 height 570
click at [752, 131] on div at bounding box center [1096, 282] width 239 height 532
